Goal: Complete application form

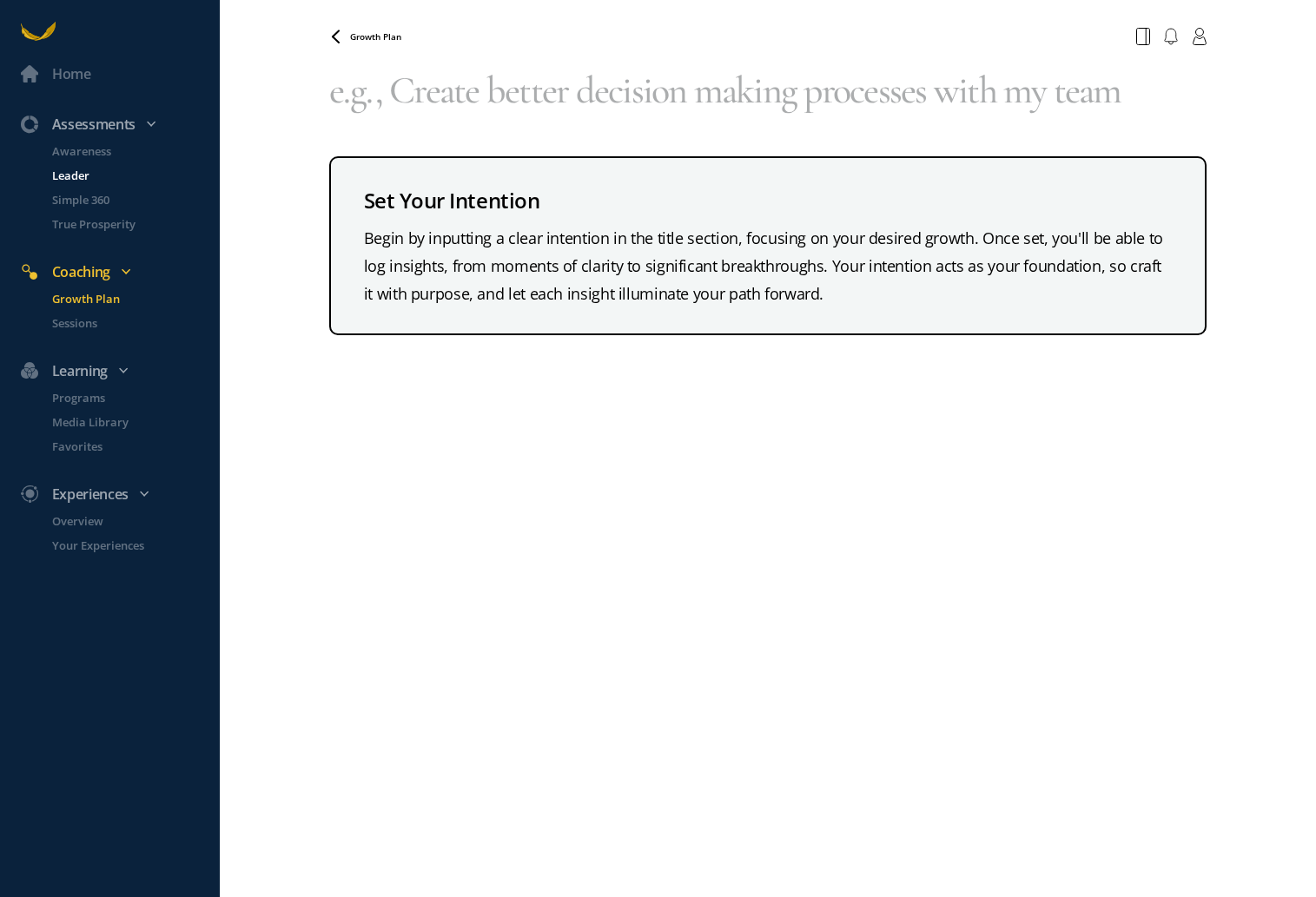
click at [66, 171] on p "Leader" at bounding box center [134, 175] width 164 height 17
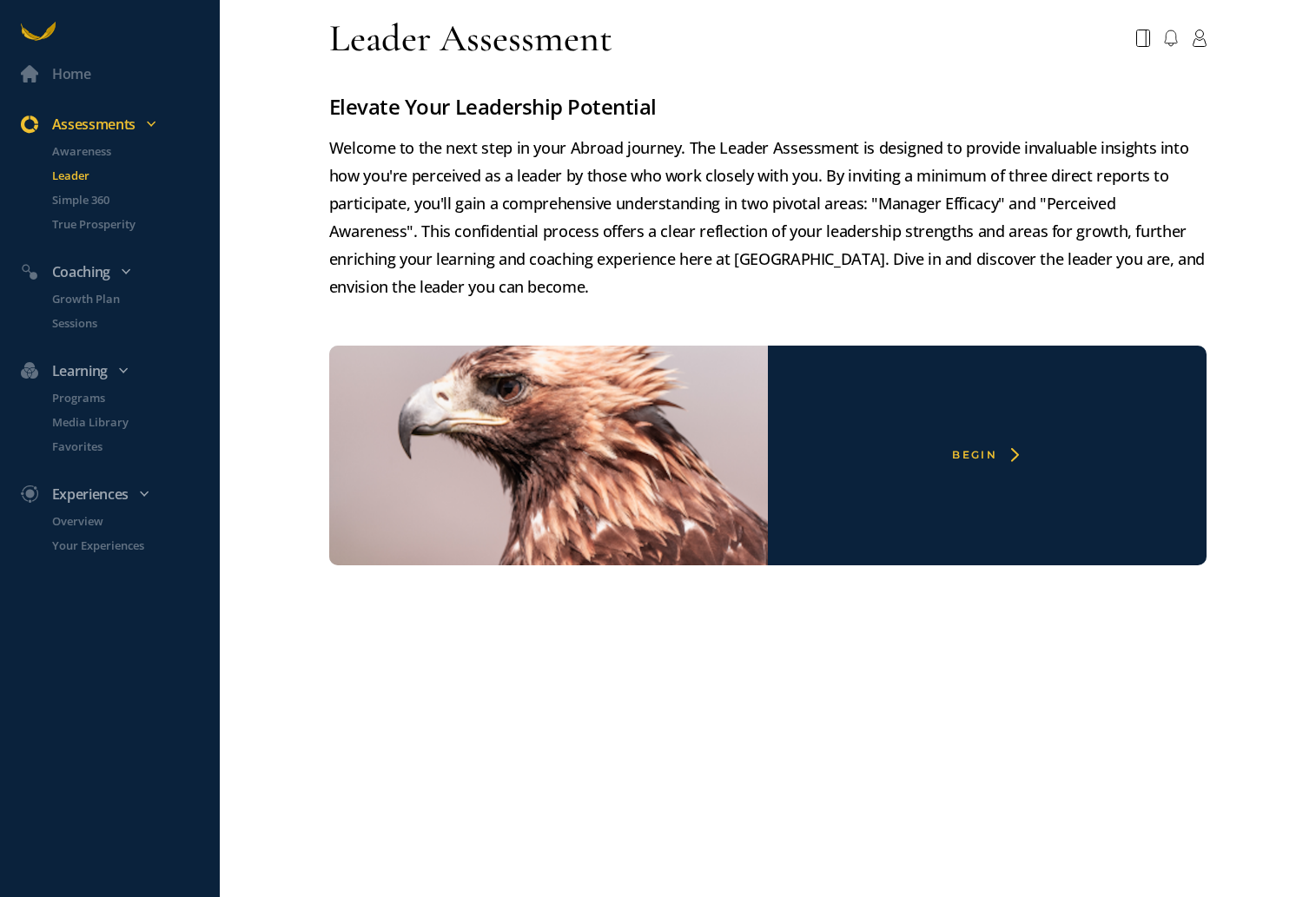
click at [979, 450] on div "Begin" at bounding box center [975, 454] width 45 height 13
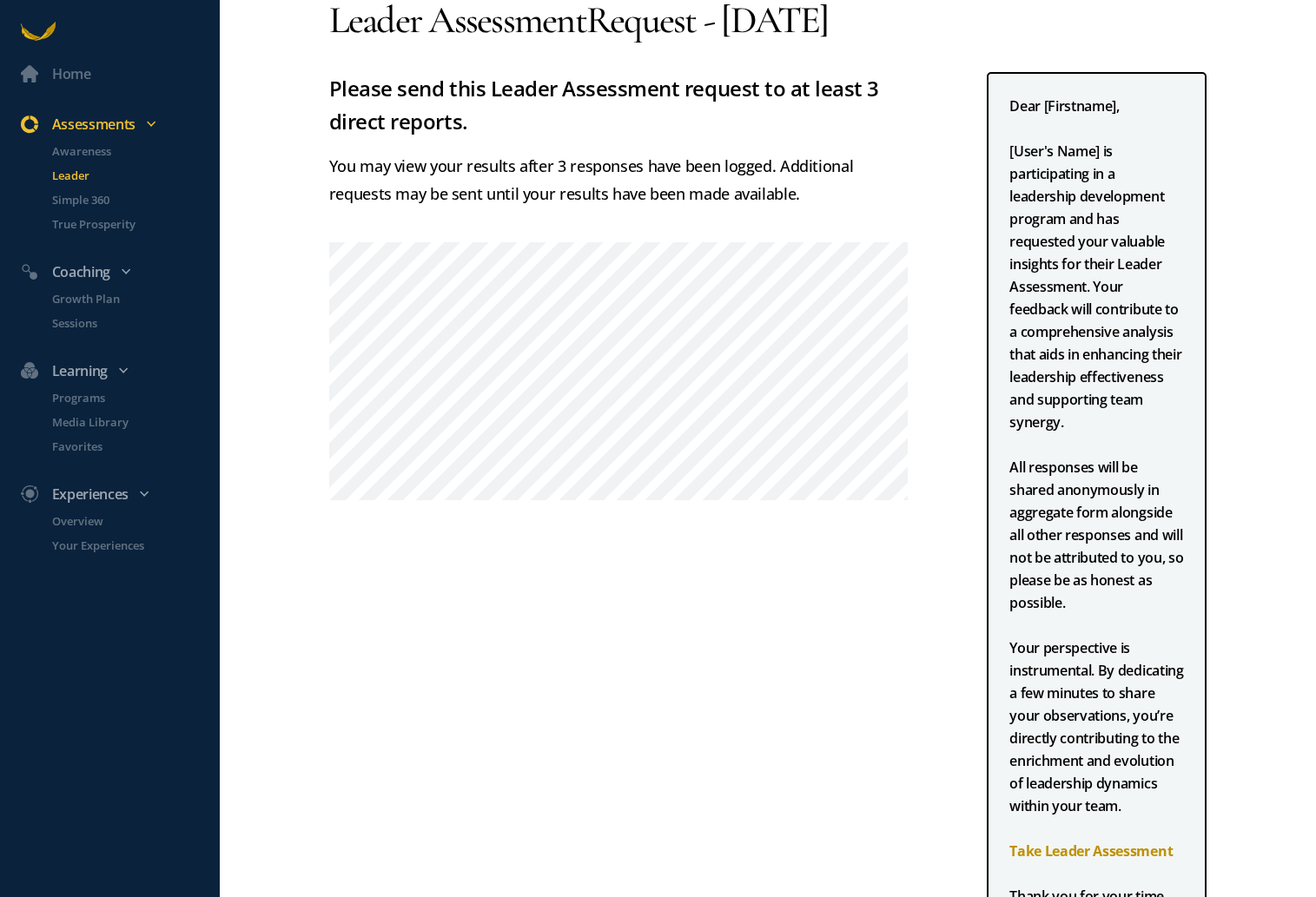
scroll to position [87, 0]
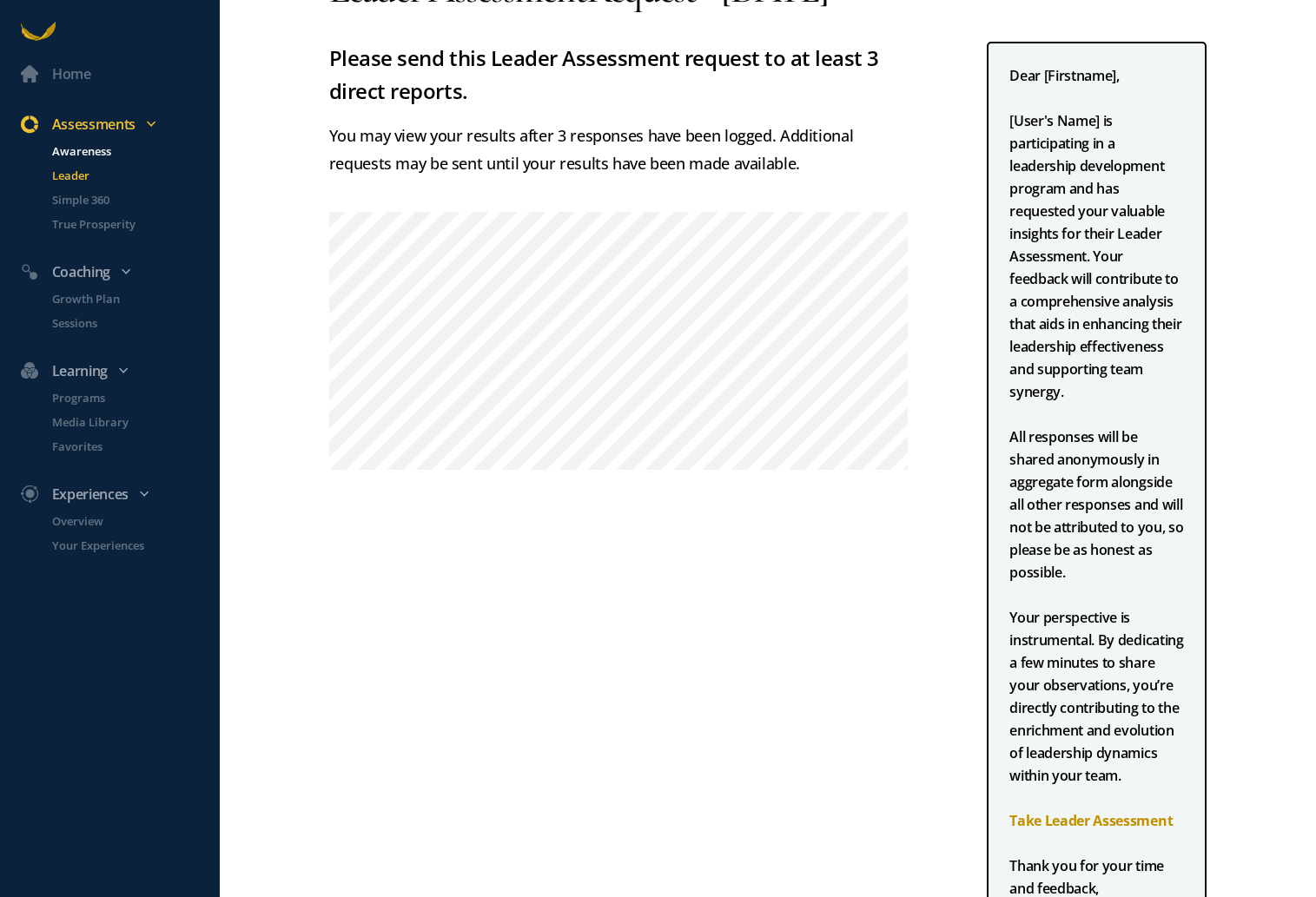
click at [91, 145] on p "Awareness" at bounding box center [134, 151] width 164 height 17
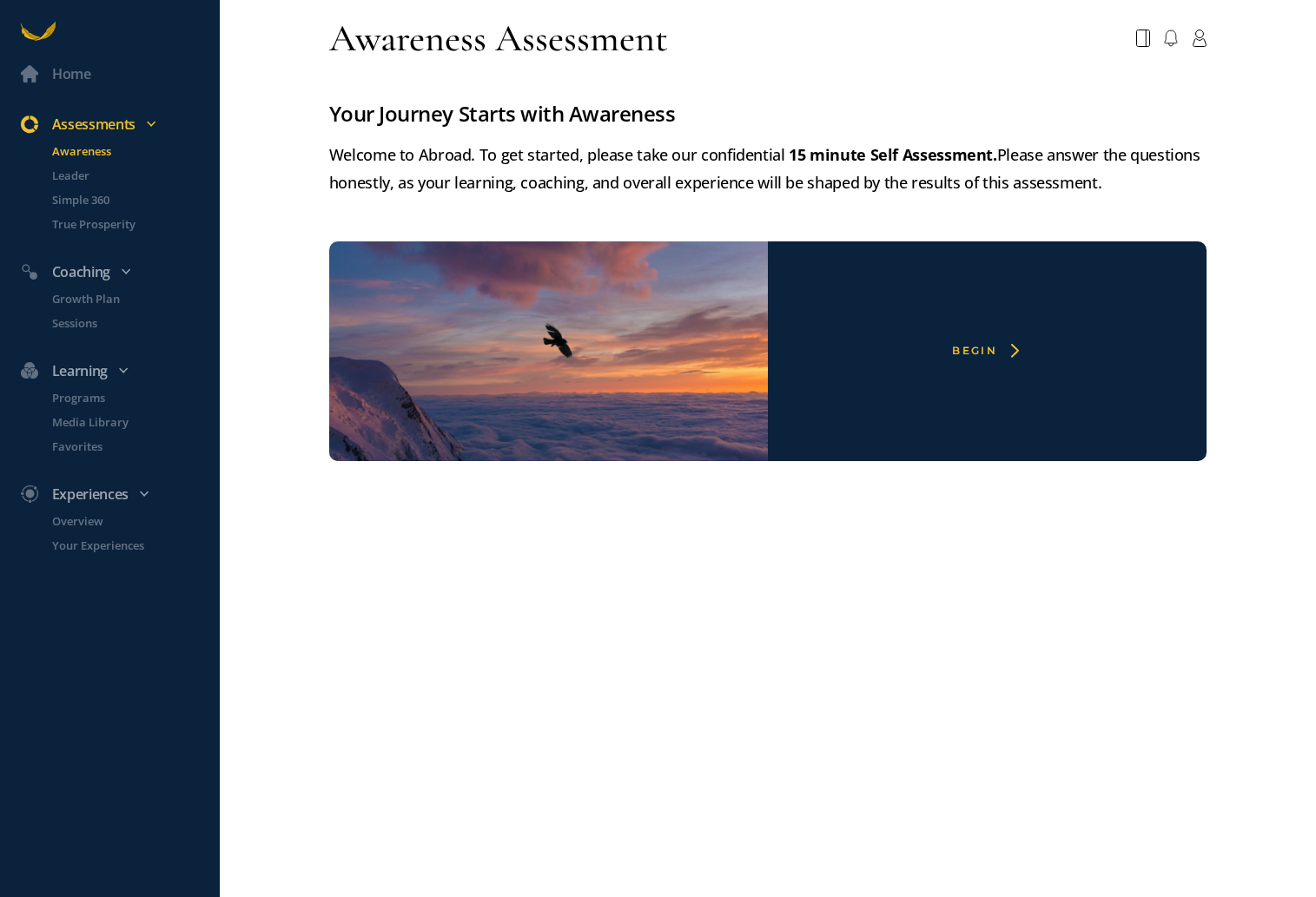
click at [980, 358] on div "Begin" at bounding box center [987, 351] width 438 height 220
